Goal: Task Accomplishment & Management: Use online tool/utility

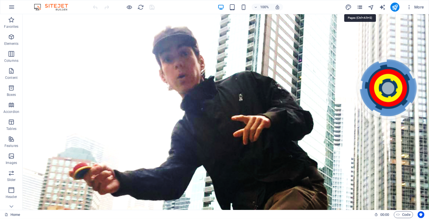
click at [359, 7] on icon "pages" at bounding box center [359, 7] width 7 height 7
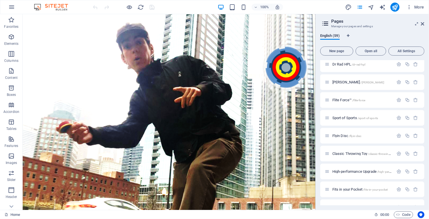
scroll to position [163, 0]
click at [350, 121] on span "Sport of Sports /sport-of-sports" at bounding box center [355, 119] width 46 height 4
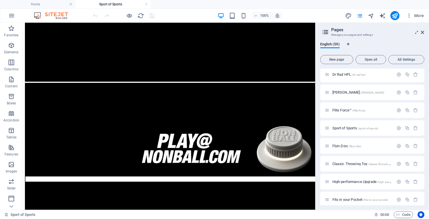
scroll to position [280, 0]
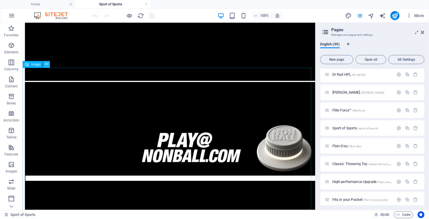
click at [47, 62] on icon at bounding box center [46, 64] width 3 height 6
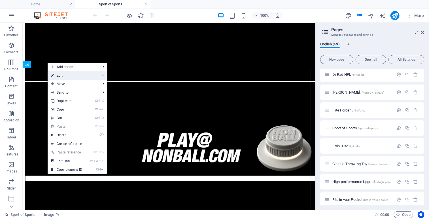
click at [63, 74] on link "⏎ Edit" at bounding box center [67, 75] width 38 height 8
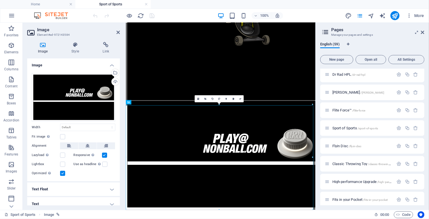
scroll to position [197, 0]
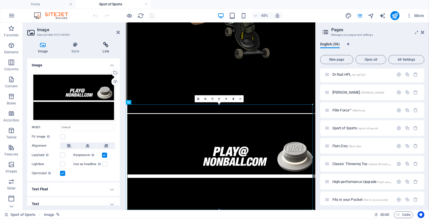
click at [106, 44] on icon at bounding box center [106, 45] width 28 height 6
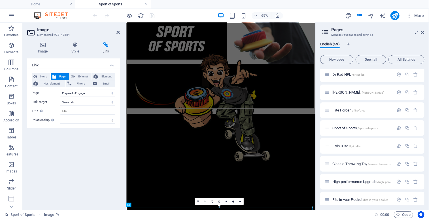
scroll to position [0, 0]
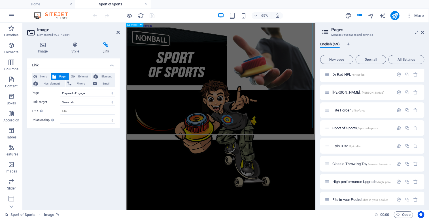
click at [152, 64] on figure at bounding box center [271, 112] width 287 height 165
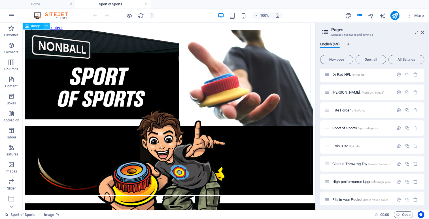
click at [46, 25] on icon at bounding box center [46, 26] width 3 height 6
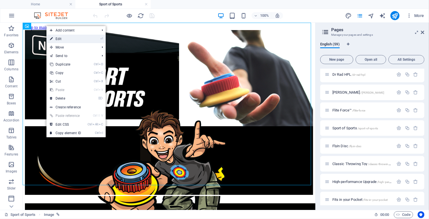
click at [61, 39] on link "⏎ Edit" at bounding box center [65, 39] width 38 height 8
select select "34"
select select
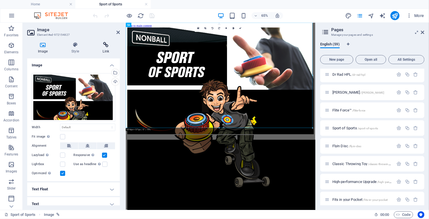
click at [105, 48] on h4 "Link" at bounding box center [106, 48] width 28 height 12
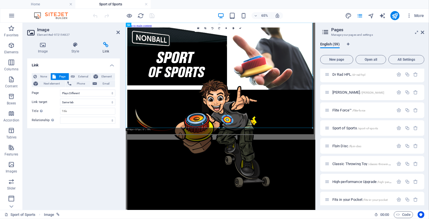
drag, startPoint x: 424, startPoint y: 95, endPoint x: 424, endPoint y: 108, distance: 12.5
click at [424, 108] on div "English (59) New page Open all All Settings Home / Legal Notice /legal-notice P…" at bounding box center [372, 123] width 113 height 172
drag, startPoint x: 424, startPoint y: 102, endPoint x: 423, endPoint y: 84, distance: 18.2
click at [423, 84] on div "Home / Legal Notice /legal-notice Privacy /privacy Nonball Sports™ /sports Mars…" at bounding box center [372, 137] width 104 height 137
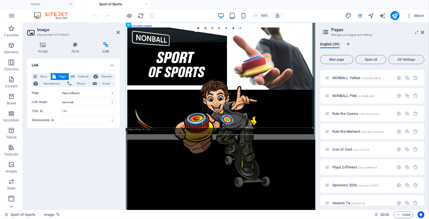
scroll to position [521, 0]
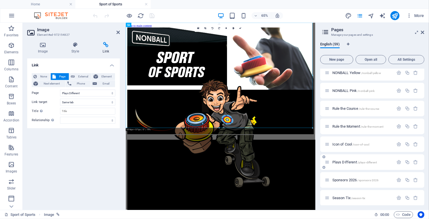
click at [348, 162] on span "Plays Different /plays-different" at bounding box center [354, 162] width 44 height 4
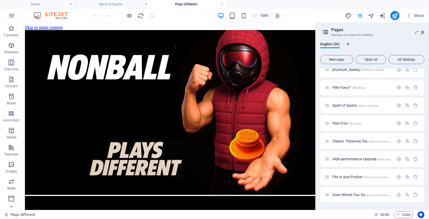
scroll to position [174, 0]
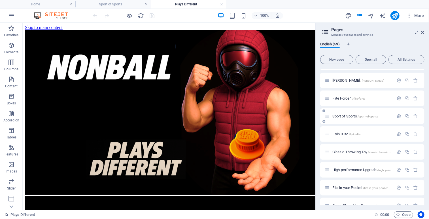
click at [344, 116] on span "Sport of Sports /sport-of-sports" at bounding box center [355, 116] width 46 height 4
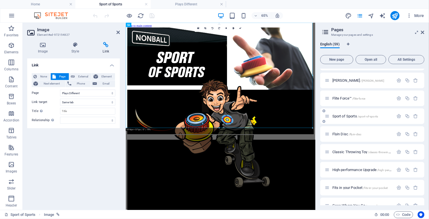
drag, startPoint x: 424, startPoint y: 95, endPoint x: 423, endPoint y: 115, distance: 20.5
click at [423, 115] on div "English (59) New page Open all All Settings Home / Legal Notice /legal-notice P…" at bounding box center [372, 123] width 113 height 172
drag, startPoint x: 424, startPoint y: 102, endPoint x: 425, endPoint y: 119, distance: 17.0
click at [425, 119] on div "English (59) New page Open all All Settings Home / Legal Notice /legal-notice P…" at bounding box center [372, 123] width 113 height 172
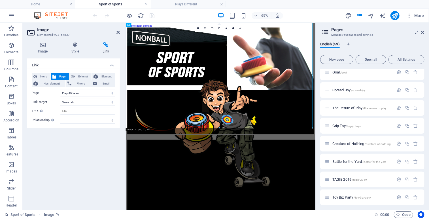
scroll to position [891, 0]
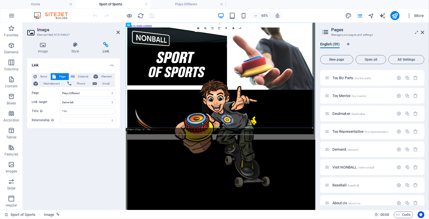
click at [425, 47] on div "English (59) New page Open all All Settings Home / Legal Notice /legal-notice P…" at bounding box center [372, 123] width 113 height 172
click at [425, 190] on div "English (59) New page Open all All Settings Home / Legal Notice /legal-notice P…" at bounding box center [372, 123] width 113 height 172
click at [346, 95] on span "Nonball Sports™ /sports" at bounding box center [350, 96] width 36 height 4
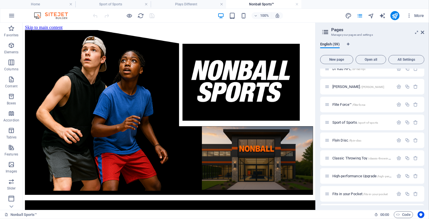
scroll to position [157, 0]
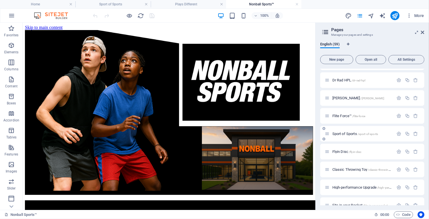
click at [346, 132] on span "Sport of Sports /sport-of-sports" at bounding box center [355, 133] width 46 height 4
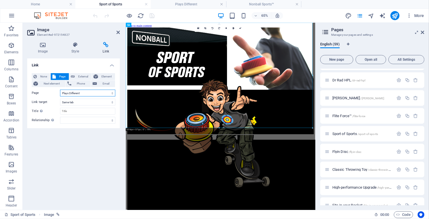
click at [111, 92] on select "Home Legal Notice Privacy Nonball Sports™ Mars Battles™ Return of Play™ Joseph …" at bounding box center [87, 93] width 55 height 7
select select "38"
click at [60, 90] on select "Home Legal Notice Privacy Nonball Sports™ Mars Battles™ Return of Play™ Joseph …" at bounding box center [87, 93] width 55 height 7
click at [240, 28] on icon at bounding box center [240, 28] width 2 height 2
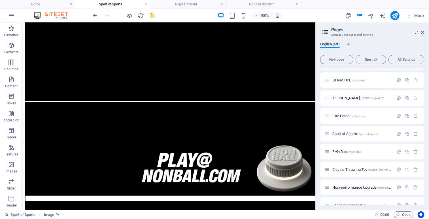
scroll to position [300, 0]
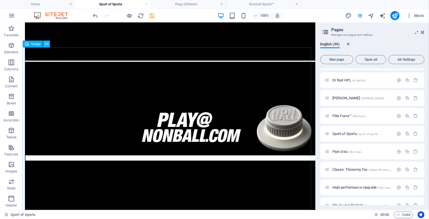
click at [47, 44] on icon at bounding box center [46, 44] width 3 height 6
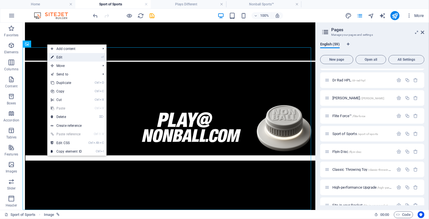
click at [62, 57] on link "⏎ Edit" at bounding box center [66, 57] width 38 height 8
select select "38"
select select
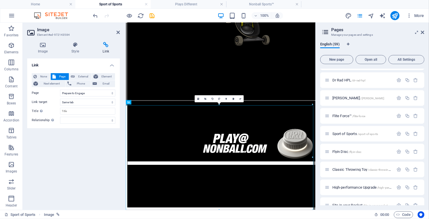
scroll to position [197, 0]
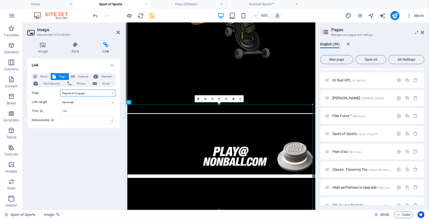
click at [112, 91] on select "Home Legal Notice Privacy Nonball Sports™ Mars Battles™ Return of Play™ Joseph …" at bounding box center [87, 93] width 55 height 7
click at [60, 90] on select "Home Legal Notice Privacy Nonball Sports™ Mars Battles™ Return of Play™ Joseph …" at bounding box center [87, 93] width 55 height 7
click at [110, 93] on select "Home Legal Notice Privacy Nonball Sports™ Mars Battles™ Return of Play™ Joseph …" at bounding box center [87, 93] width 55 height 7
select select "13"
click at [60, 90] on select "Home Legal Notice Privacy Nonball Sports™ Mars Battles™ Return of Play™ Joseph …" at bounding box center [87, 93] width 55 height 7
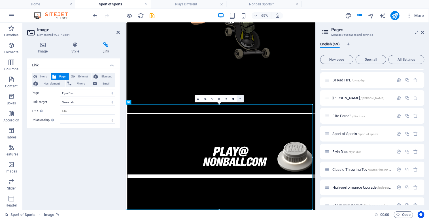
click at [240, 97] on link at bounding box center [240, 98] width 7 height 7
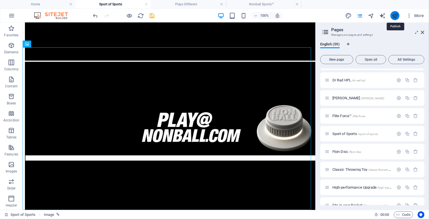
click at [396, 15] on icon "publish" at bounding box center [394, 15] width 7 height 7
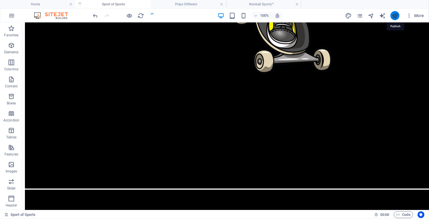
scroll to position [364, 0]
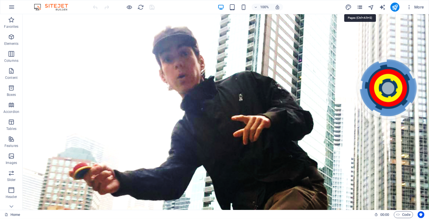
click at [361, 5] on icon "pages" at bounding box center [359, 7] width 7 height 7
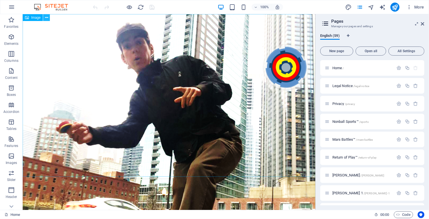
click at [47, 18] on icon at bounding box center [46, 18] width 3 height 6
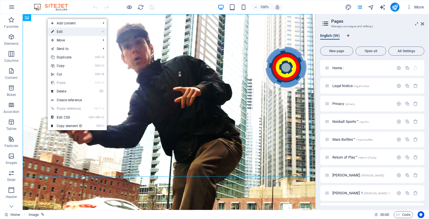
click at [63, 34] on link "⏎ Edit" at bounding box center [67, 31] width 38 height 8
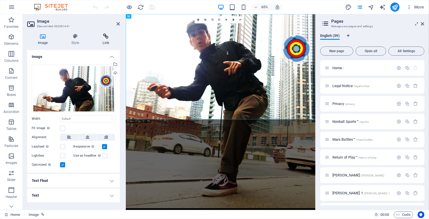
click at [106, 39] on h4 "Link" at bounding box center [106, 39] width 28 height 12
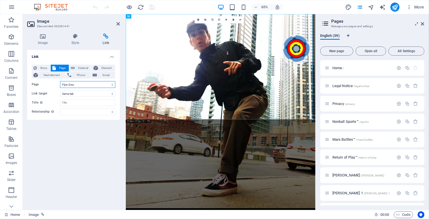
click at [112, 84] on select "Home Legal Notice Privacy Nonball Sports™ Mars Battles™ Return of Play™ [PERSON…" at bounding box center [87, 84] width 55 height 7
select select "12"
click at [60, 81] on select "Home Legal Notice Privacy Nonball Sports™ Mars Battles™ Return of Play™ [PERSON…" at bounding box center [87, 84] width 55 height 7
click at [241, 20] on link at bounding box center [240, 19] width 7 height 7
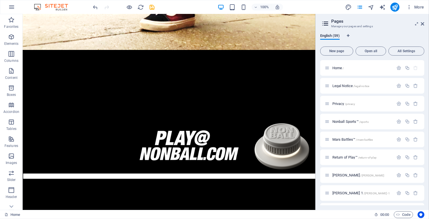
scroll to position [262, 0]
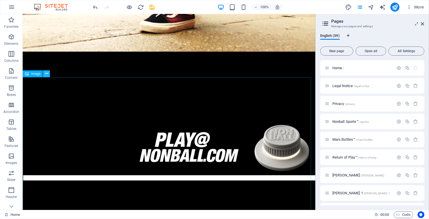
click at [47, 73] on icon at bounding box center [46, 74] width 3 height 6
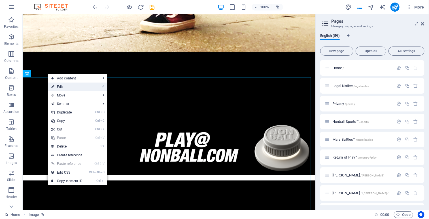
click at [59, 86] on link "⏎ Edit" at bounding box center [67, 86] width 38 height 8
select select "27"
select select
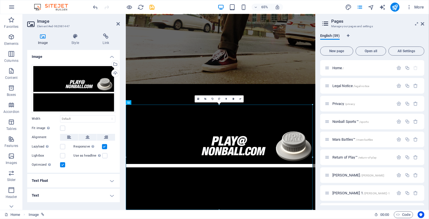
scroll to position [184, 0]
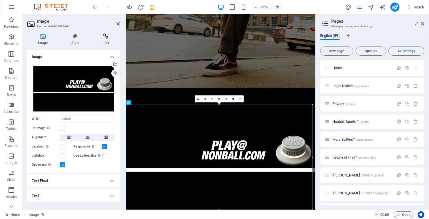
click at [106, 37] on icon at bounding box center [106, 36] width 28 height 6
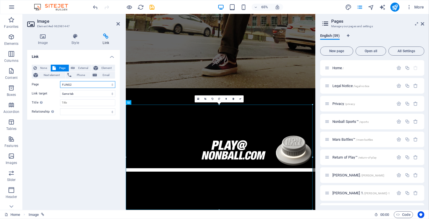
click at [113, 84] on select "Home Legal Notice Privacy Nonball Sports™ Mars Battles™ Return of Play™ Joseph …" at bounding box center [87, 84] width 55 height 7
select select "12"
click at [60, 81] on select "Home Legal Notice Privacy Nonball Sports™ Mars Battles™ Return of Play™ Joseph …" at bounding box center [87, 84] width 55 height 7
click at [240, 99] on icon at bounding box center [240, 99] width 2 height 2
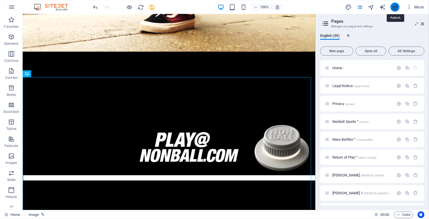
click at [394, 8] on icon "publish" at bounding box center [394, 7] width 7 height 7
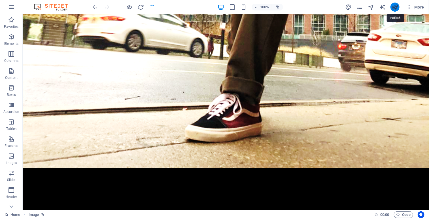
scroll to position [325, 0]
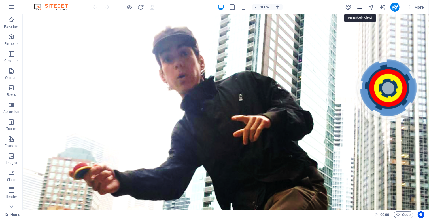
click at [359, 5] on icon "pages" at bounding box center [359, 7] width 7 height 7
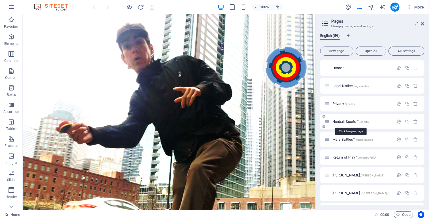
click at [338, 120] on span "Nonball Sports™ /sports" at bounding box center [350, 121] width 36 height 4
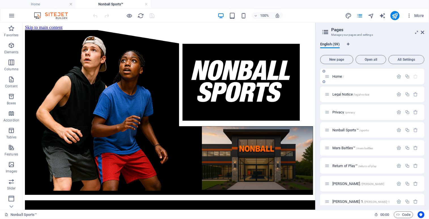
click at [337, 76] on span "Home /" at bounding box center [338, 76] width 12 height 4
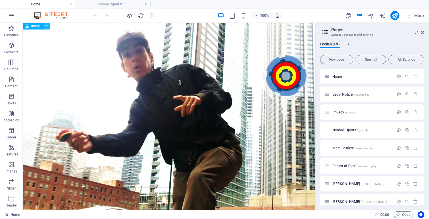
click at [48, 26] on button at bounding box center [46, 26] width 7 height 7
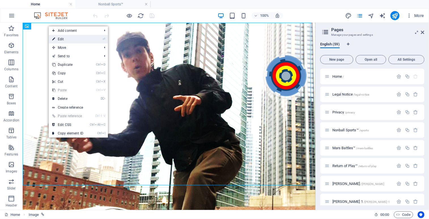
click at [66, 41] on link "⏎ Edit" at bounding box center [68, 39] width 38 height 8
select select "12"
select select
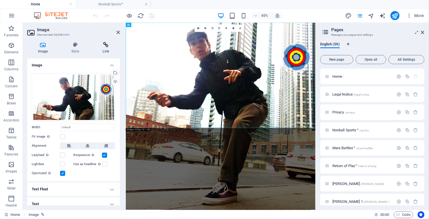
click at [106, 47] on icon at bounding box center [106, 45] width 28 height 6
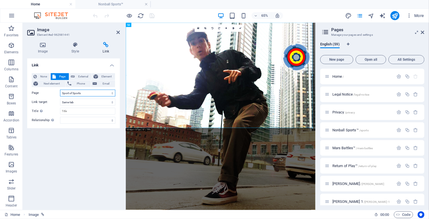
click at [110, 93] on select "Home Legal Notice Privacy Nonball Sports™ Mars Battles™ Return of Play™ [PERSON…" at bounding box center [87, 93] width 55 height 7
select select "3"
click at [60, 90] on select "Home Legal Notice Privacy Nonball Sports™ Mars Battles™ Return of Play™ [PERSON…" at bounding box center [87, 93] width 55 height 7
click at [242, 27] on link at bounding box center [240, 28] width 7 height 7
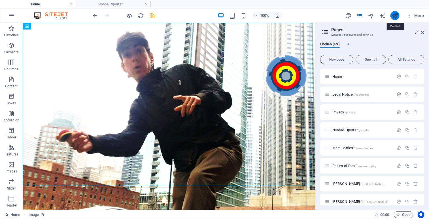
click at [396, 15] on icon "publish" at bounding box center [394, 15] width 7 height 7
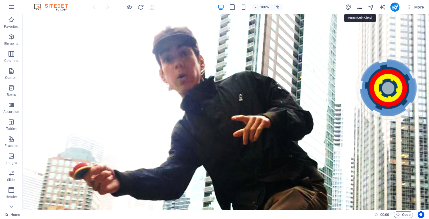
click at [362, 7] on icon "pages" at bounding box center [359, 7] width 7 height 7
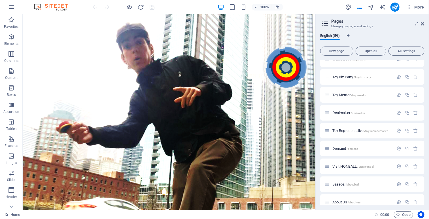
scroll to position [908, 0]
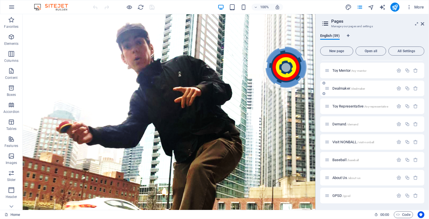
click at [342, 88] on span "Dealmaker /dealmaker" at bounding box center [348, 88] width 33 height 4
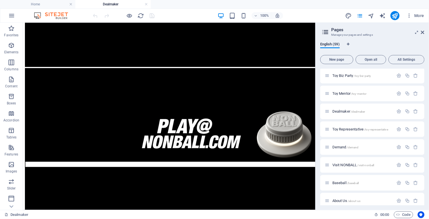
scroll to position [300, 0]
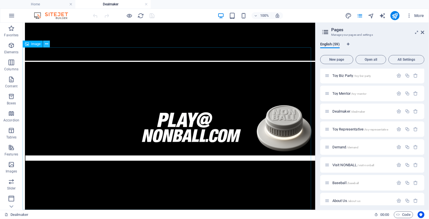
click at [48, 45] on icon at bounding box center [46, 44] width 3 height 6
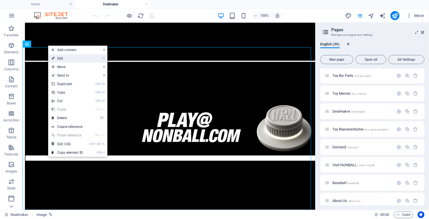
click at [65, 57] on link "⏎ Edit" at bounding box center [67, 58] width 38 height 8
select select "43"
select select
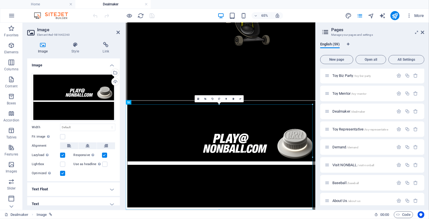
scroll to position [197, 0]
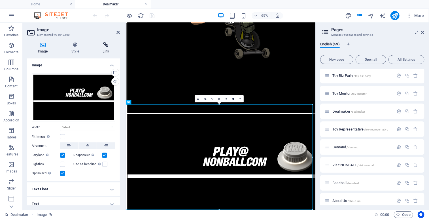
click at [106, 48] on h4 "Link" at bounding box center [106, 48] width 28 height 12
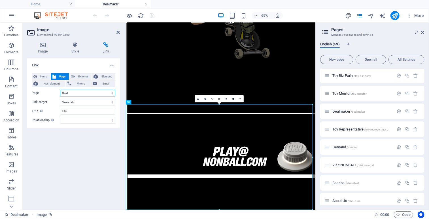
click at [111, 93] on select "Home Legal Notice Privacy Nonball Sports™ Mars Battles™ Return of Play™ [PERSON…" at bounding box center [87, 93] width 55 height 7
select select "27"
click at [60, 90] on select "Home Legal Notice Privacy Nonball Sports™ Mars Battles™ Return of Play™ [PERSON…" at bounding box center [87, 93] width 55 height 7
click at [239, 98] on icon at bounding box center [240, 99] width 2 height 2
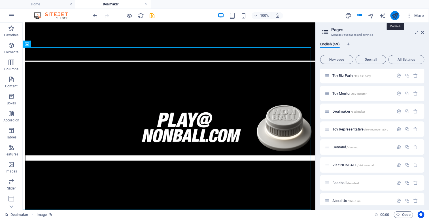
click at [397, 16] on icon "publish" at bounding box center [394, 15] width 7 height 7
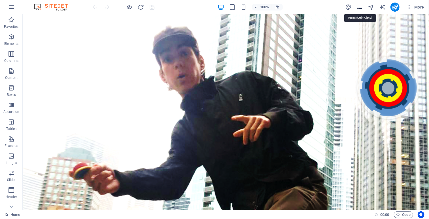
click at [359, 9] on icon "pages" at bounding box center [359, 7] width 7 height 7
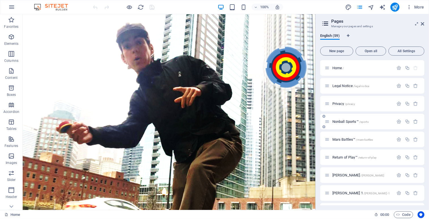
click at [340, 122] on span "Nonball Sports™ /sports" at bounding box center [350, 121] width 36 height 4
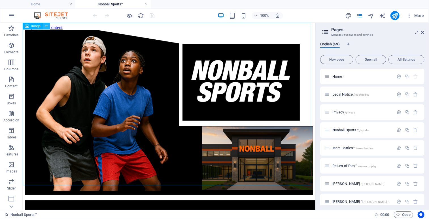
click at [46, 26] on icon at bounding box center [46, 26] width 3 height 6
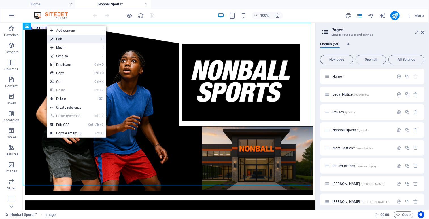
click at [63, 39] on link "⏎ Edit" at bounding box center [66, 39] width 38 height 8
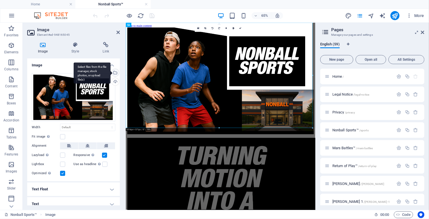
click at [116, 73] on div "Select files from the file manager, stock photos, or upload file(s)" at bounding box center [114, 73] width 8 height 8
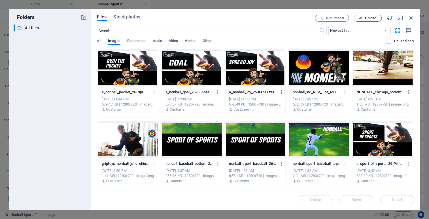
click at [363, 20] on button "Upload" at bounding box center [368, 18] width 28 height 7
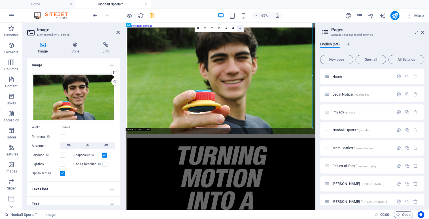
click at [240, 29] on icon at bounding box center [240, 28] width 2 height 2
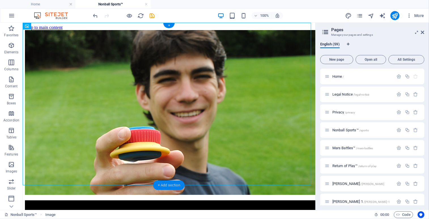
click at [158, 184] on div "+ Add section" at bounding box center [168, 185] width 31 height 10
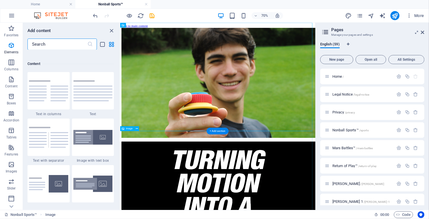
scroll to position [991, 0]
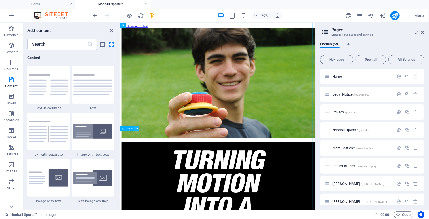
click at [137, 127] on icon at bounding box center [137, 128] width 2 height 4
click at [118, 79] on div "Favorites 1 Star Headline 1 Star Container Elements 1 Star Headline 1 Star Text…" at bounding box center [71, 127] width 97 height 155
drag, startPoint x: 118, startPoint y: 79, endPoint x: 119, endPoint y: 59, distance: 20.2
click at [119, 59] on div "Favorites 1 Star Headline 1 Star Container Elements 1 Star Headline 1 Star Text…" at bounding box center [71, 127] width 97 height 155
drag, startPoint x: 119, startPoint y: 59, endPoint x: 116, endPoint y: 68, distance: 9.2
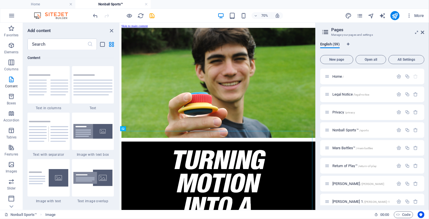
click at [116, 68] on div "Favorites 1 Star Headline 1 Star Container Elements 1 Star Headline 1 Star Text…" at bounding box center [71, 127] width 97 height 155
click at [118, 73] on div "Favorites 1 Star Headline 1 Star Container Elements 1 Star Headline 1 Star Text…" at bounding box center [71, 127] width 97 height 155
drag, startPoint x: 118, startPoint y: 73, endPoint x: 119, endPoint y: 76, distance: 3.0
click at [119, 76] on div "Favorites 1 Star Headline 1 Star Container Elements 1 Star Headline 1 Star Text…" at bounding box center [71, 127] width 97 height 155
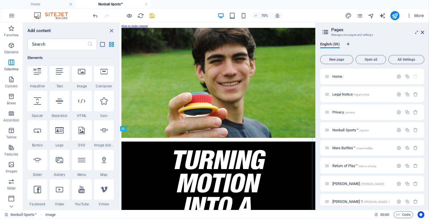
scroll to position [0, 0]
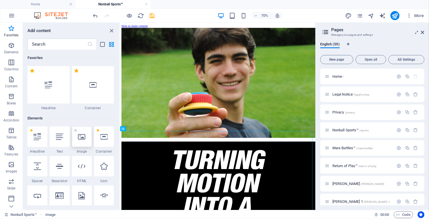
click at [86, 137] on div at bounding box center [82, 136] width 20 height 20
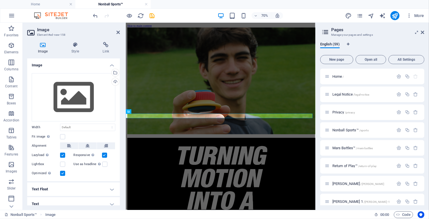
scroll to position [183, 0]
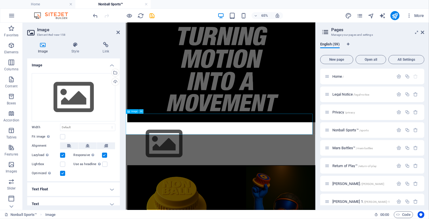
click at [141, 112] on icon at bounding box center [141, 111] width 2 height 4
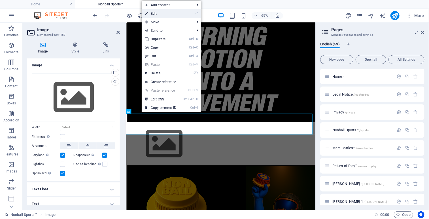
click at [169, 13] on link "⏎ Edit" at bounding box center [161, 13] width 38 height 8
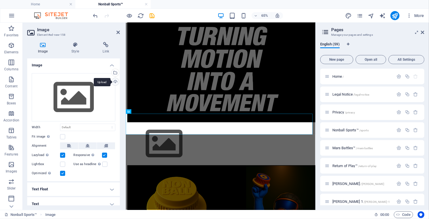
click at [113, 81] on div "Upload" at bounding box center [114, 82] width 8 height 8
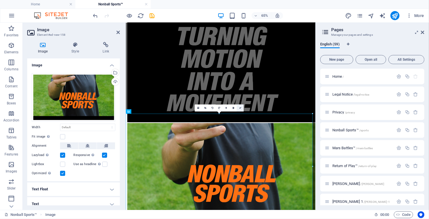
click at [241, 109] on link at bounding box center [240, 108] width 7 height 7
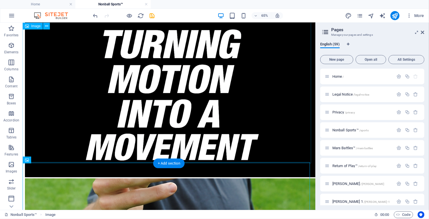
scroll to position [184, 0]
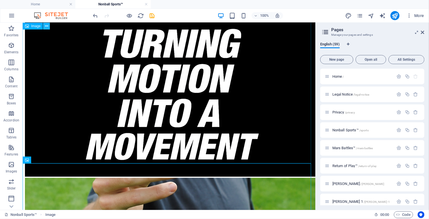
click at [48, 26] on icon at bounding box center [46, 26] width 3 height 6
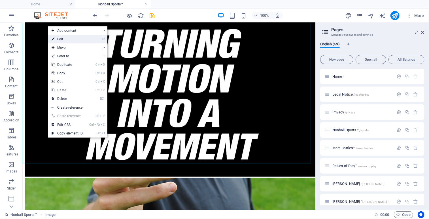
click at [61, 38] on link "⏎ Edit" at bounding box center [67, 39] width 38 height 8
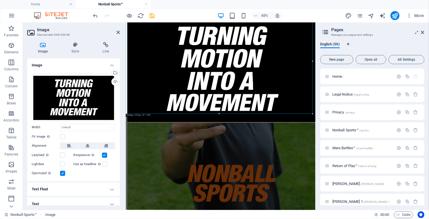
scroll to position [183, 0]
click at [114, 81] on div "Upload" at bounding box center [114, 82] width 8 height 8
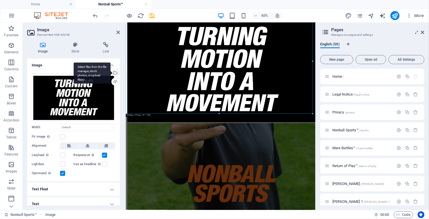
click at [110, 72] on div "Select files from the file manager, stock photos, or upload file(s)" at bounding box center [92, 72] width 37 height 21
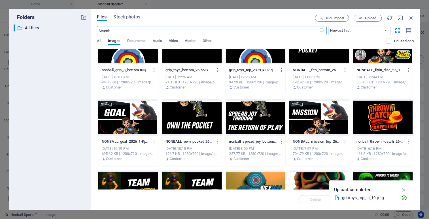
scroll to position [809, 0]
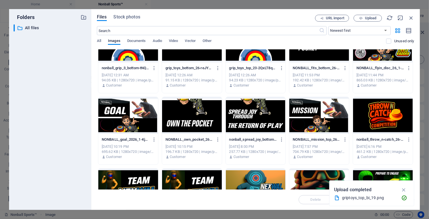
drag, startPoint x: 415, startPoint y: 143, endPoint x: 414, endPoint y: 149, distance: 6.5
click at [414, 149] on div "Files Stock photos URL import Upload ​ Newest first Oldest first Name (A-Z) Nam…" at bounding box center [255, 109] width 329 height 201
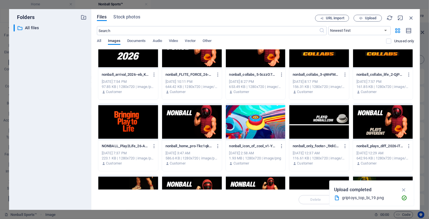
scroll to position [1223, 0]
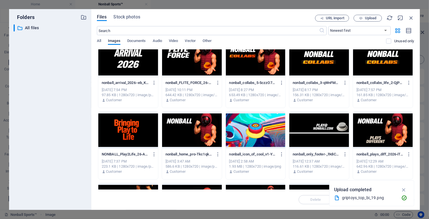
click at [312, 133] on div at bounding box center [319, 130] width 60 height 37
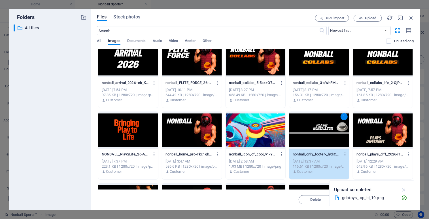
click at [404, 188] on icon "button" at bounding box center [404, 189] width 7 height 6
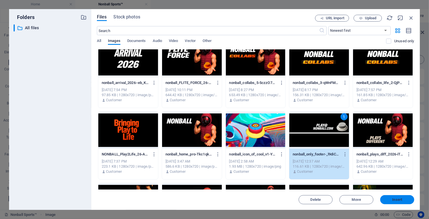
click at [389, 201] on button "Insert" at bounding box center [397, 199] width 34 height 9
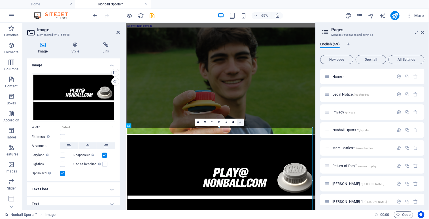
click at [241, 123] on link at bounding box center [240, 121] width 7 height 7
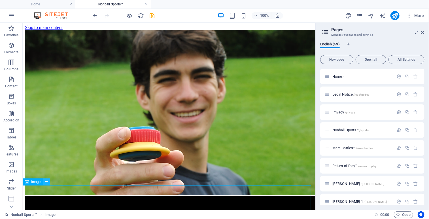
click at [46, 182] on icon at bounding box center [46, 181] width 3 height 6
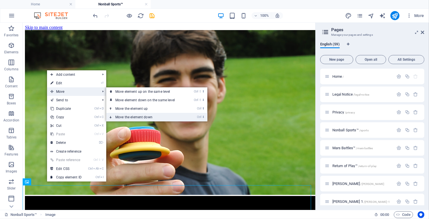
click at [127, 116] on link "Ctrl ⬇ Move the element down" at bounding box center [146, 117] width 80 height 8
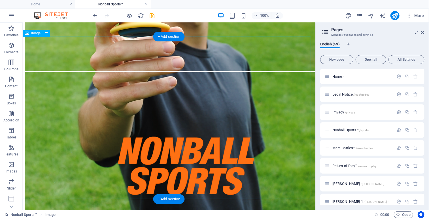
scroll to position [312, 0]
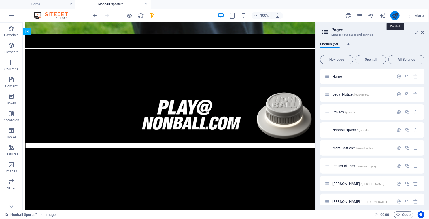
click at [394, 16] on icon "publish" at bounding box center [394, 15] width 7 height 7
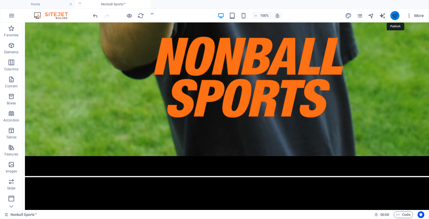
scroll to position [376, 0]
